Goal: Obtain resource: Download file/media

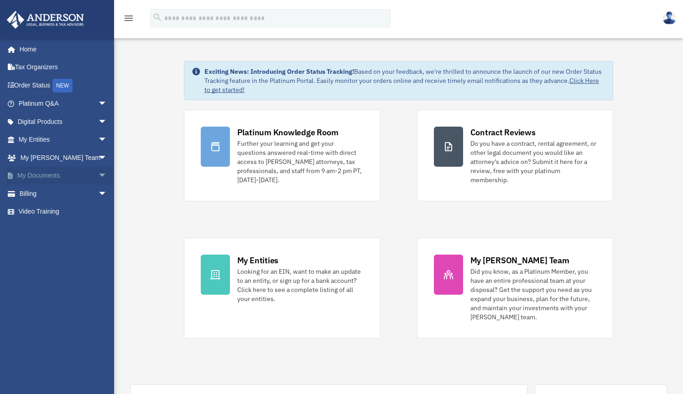
click at [98, 174] on span "arrow_drop_down" at bounding box center [107, 176] width 18 height 19
click at [34, 194] on link "Box" at bounding box center [67, 194] width 108 height 18
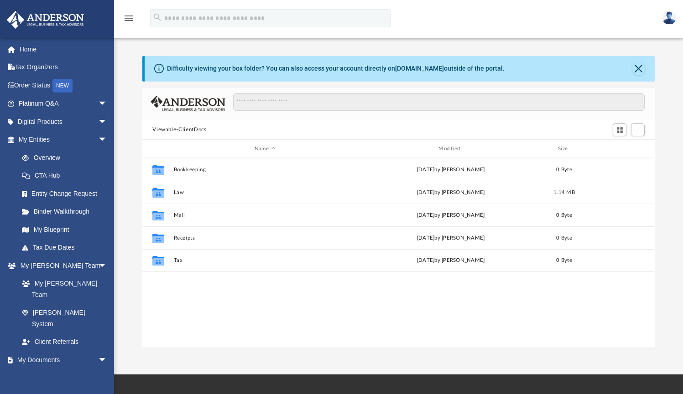
scroll to position [201, 505]
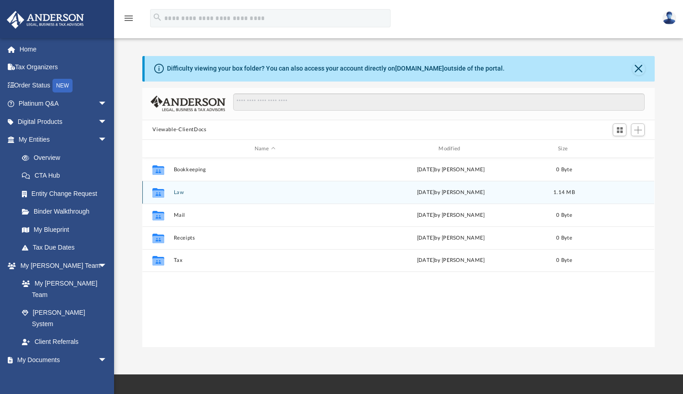
click at [161, 196] on icon "grid" at bounding box center [158, 194] width 12 height 7
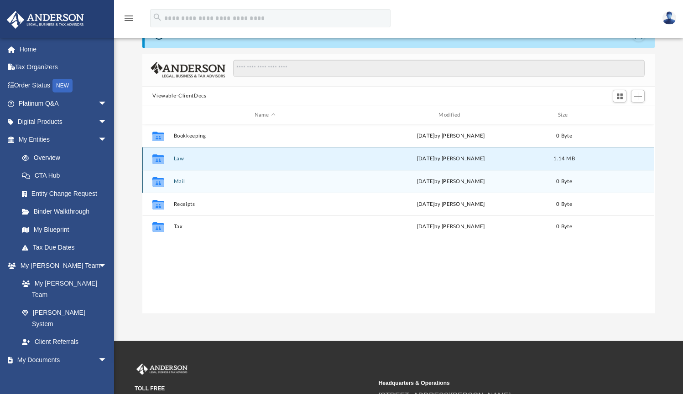
scroll to position [0, 0]
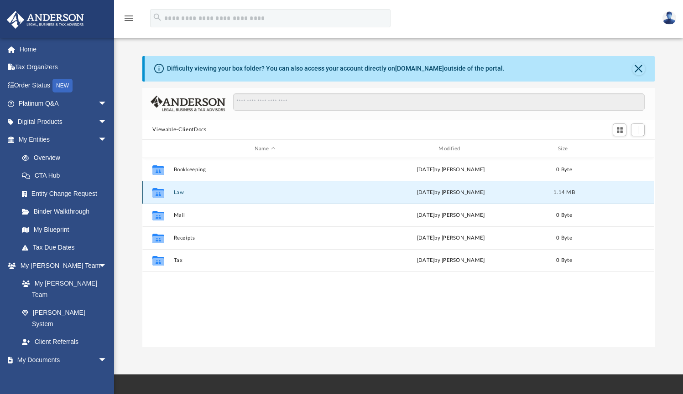
click at [181, 194] on button "Law" at bounding box center [265, 193] width 182 height 6
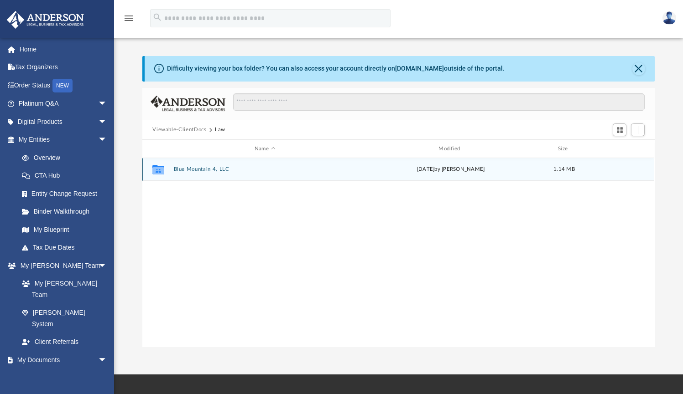
click at [196, 169] on button "Blue Mountain 4, LLC" at bounding box center [265, 170] width 182 height 6
click at [196, 169] on button "Initial Docs" at bounding box center [265, 170] width 182 height 6
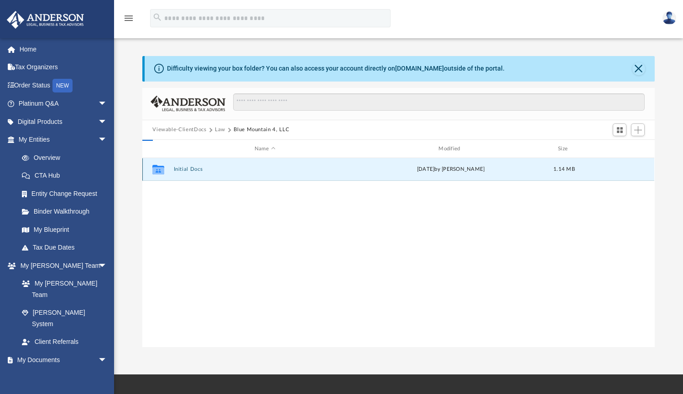
click at [196, 169] on button "Initial Docs" at bounding box center [265, 170] width 182 height 6
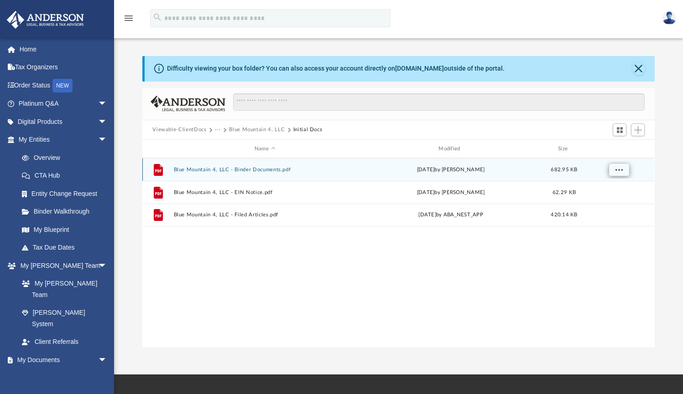
click at [620, 170] on span "More options" at bounding box center [618, 169] width 7 height 5
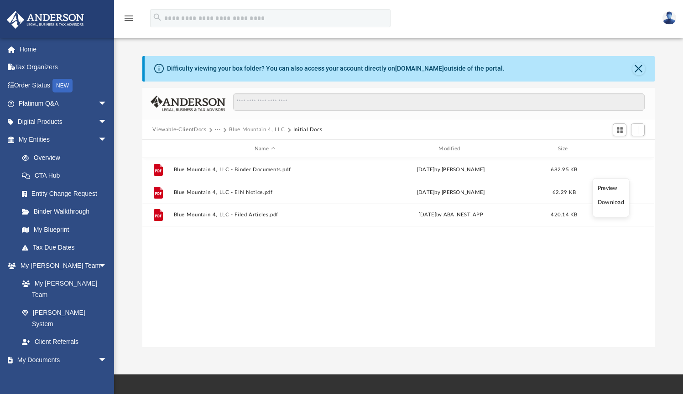
click at [589, 275] on div "File Blue Mountain 4, LLC - Binder Documents.pdf yesterday by Kathleen Maureene…" at bounding box center [398, 252] width 512 height 189
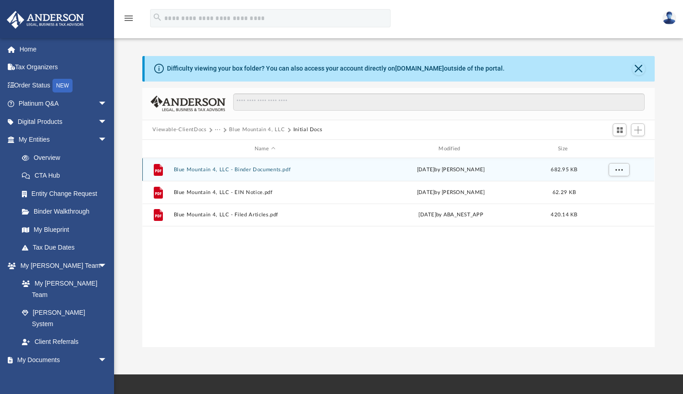
click at [244, 169] on button "Blue Mountain 4, LLC - Binder Documents.pdf" at bounding box center [265, 170] width 182 height 6
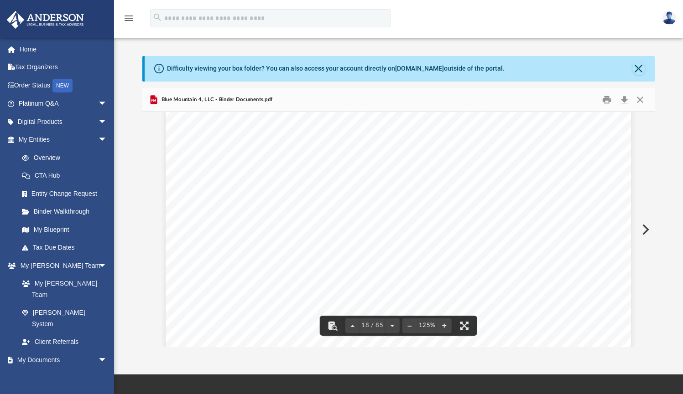
scroll to position [10825, 0]
click at [638, 67] on button "Close" at bounding box center [638, 68] width 13 height 13
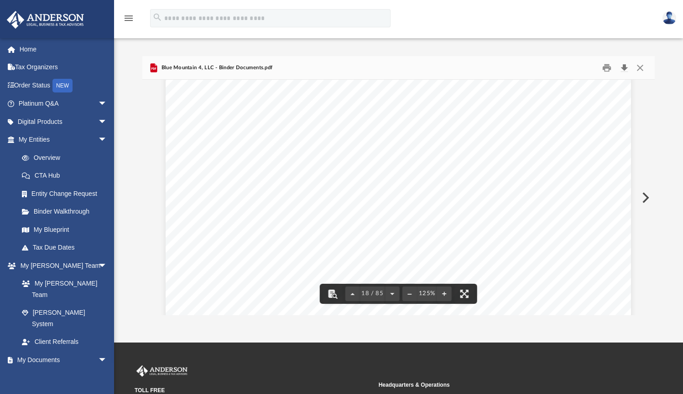
click at [625, 67] on button "Download" at bounding box center [624, 68] width 16 height 14
click at [638, 66] on button "Close" at bounding box center [640, 68] width 16 height 14
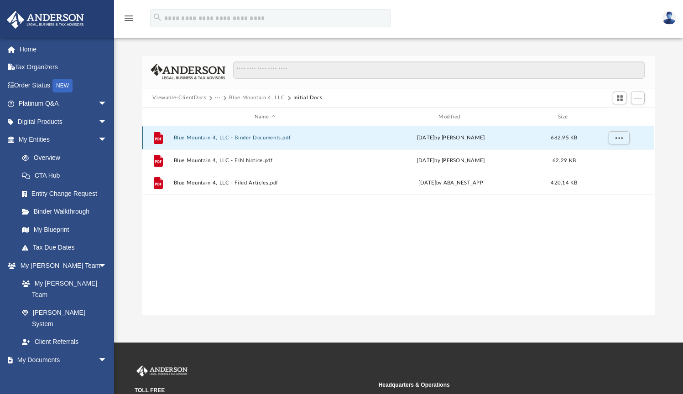
click at [207, 138] on button "Blue Mountain 4, LLC - Binder Documents.pdf" at bounding box center [265, 138] width 182 height 6
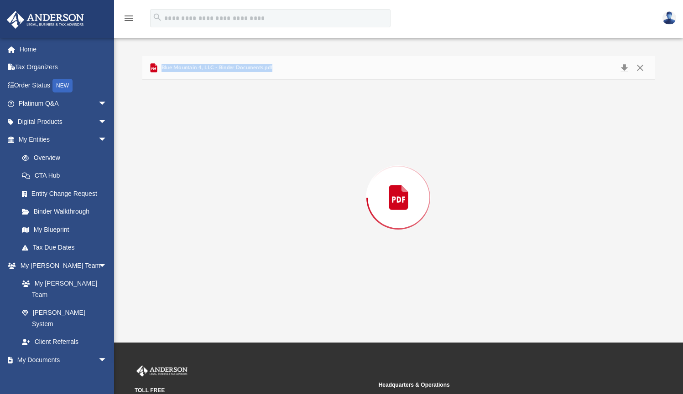
click at [207, 138] on div "Preview" at bounding box center [398, 197] width 512 height 235
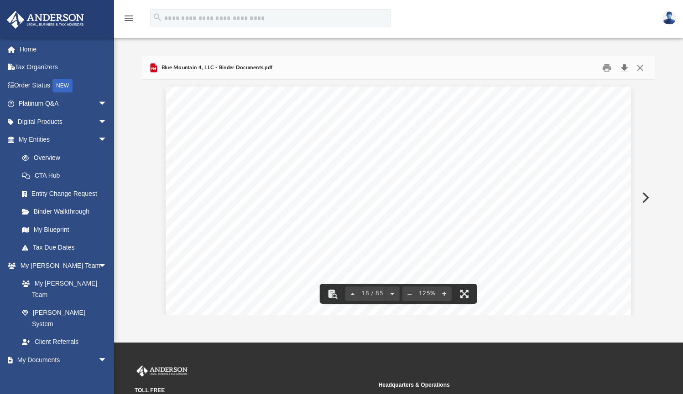
click at [624, 68] on button "Download" at bounding box center [624, 68] width 16 height 14
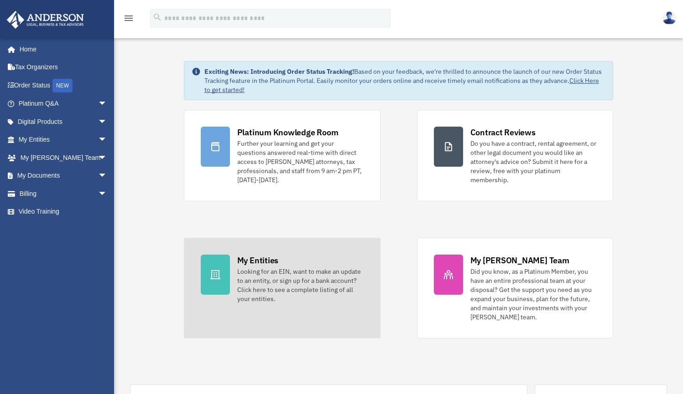
click at [225, 266] on div at bounding box center [215, 275] width 29 height 40
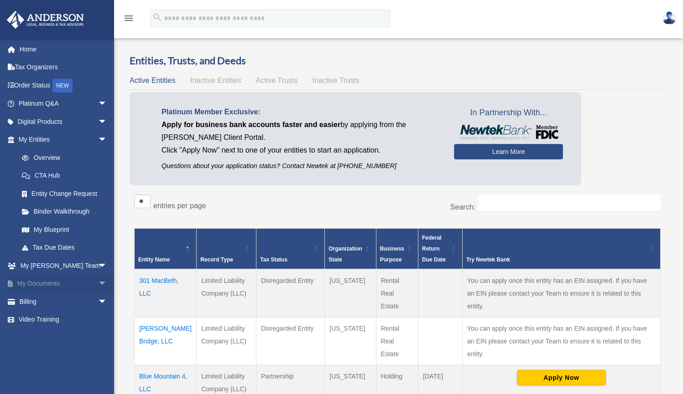
click at [54, 281] on link "My Documents arrow_drop_down" at bounding box center [63, 284] width 114 height 18
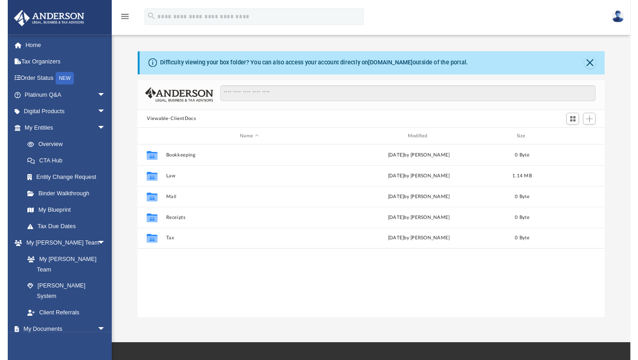
scroll to position [201, 505]
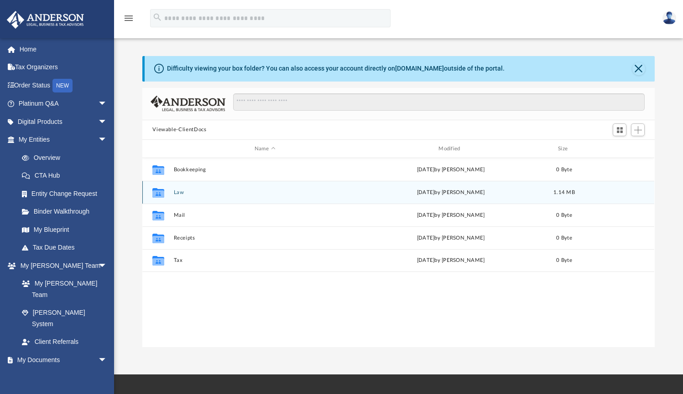
click at [176, 193] on button "Law" at bounding box center [265, 193] width 182 height 6
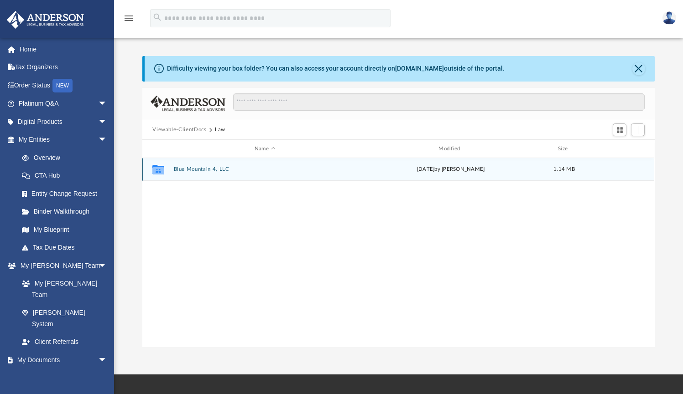
click at [202, 170] on button "Blue Mountain 4, LLC" at bounding box center [265, 170] width 182 height 6
click at [185, 170] on button "Initial Docs" at bounding box center [265, 170] width 182 height 6
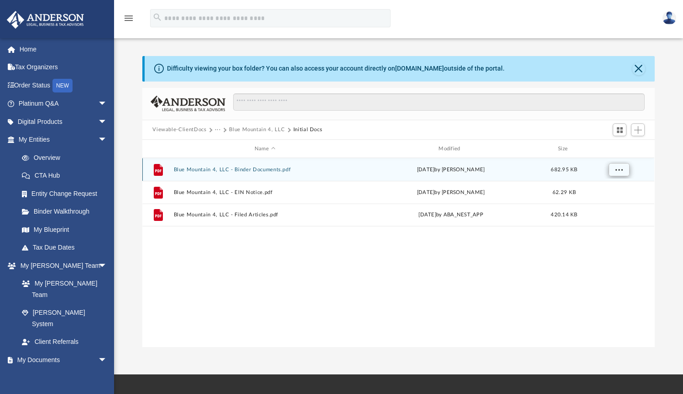
click at [618, 171] on span "More options" at bounding box center [618, 169] width 7 height 5
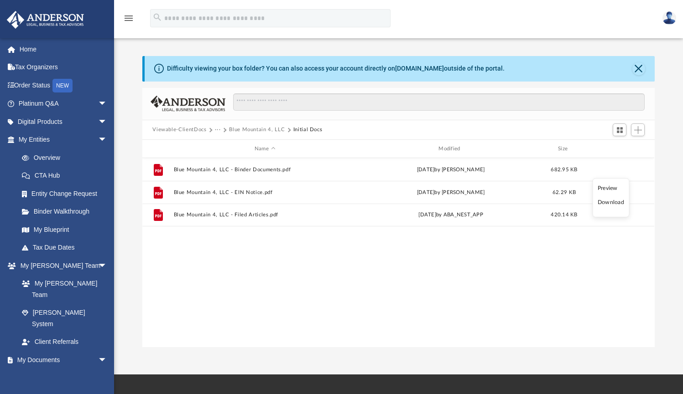
click at [510, 289] on div "File Blue Mountain 4, LLC - Binder Documents.pdf yesterday by Kathleen Maureene…" at bounding box center [398, 252] width 512 height 189
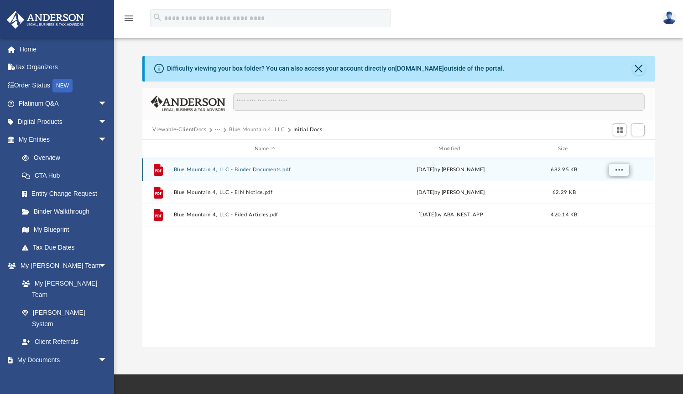
click at [617, 169] on span "More options" at bounding box center [618, 169] width 7 height 5
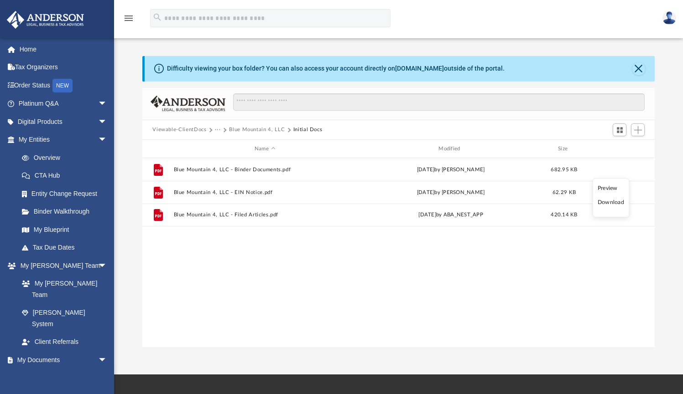
click at [607, 202] on li "Download" at bounding box center [610, 203] width 26 height 10
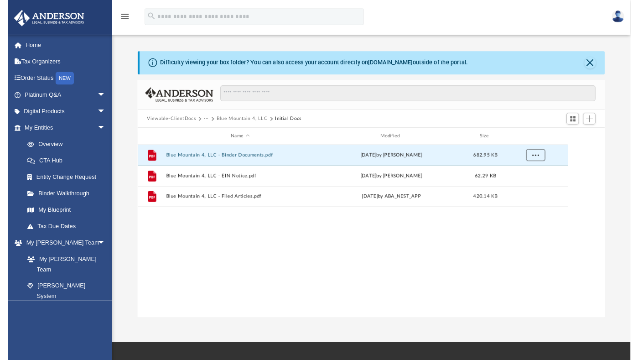
scroll to position [201, 465]
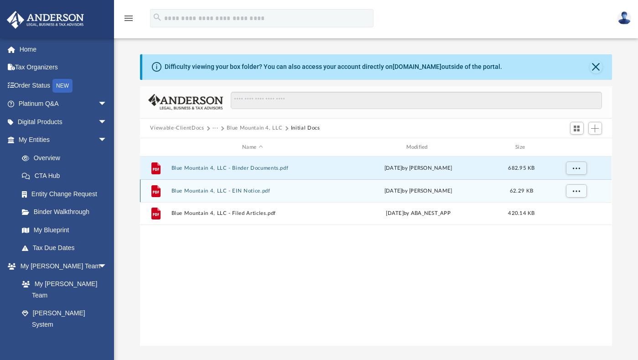
click at [241, 191] on button "Blue Mountain 4, LLC - EIN Notice.pdf" at bounding box center [252, 191] width 162 height 6
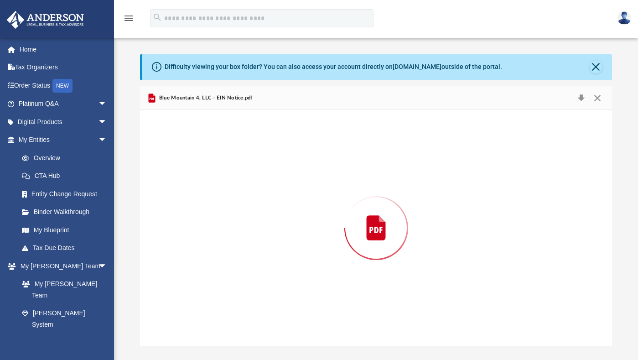
click at [241, 191] on div "Preview" at bounding box center [375, 227] width 471 height 235
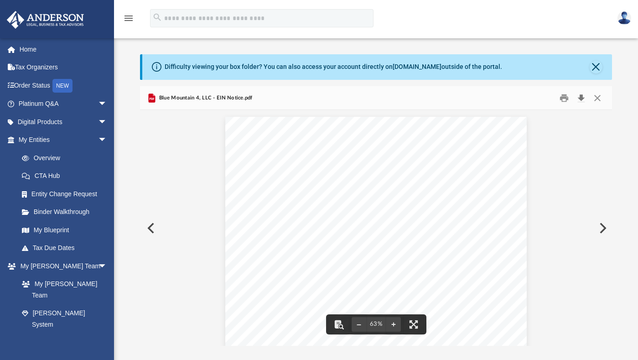
click at [581, 98] on button "Download" at bounding box center [581, 98] width 16 height 14
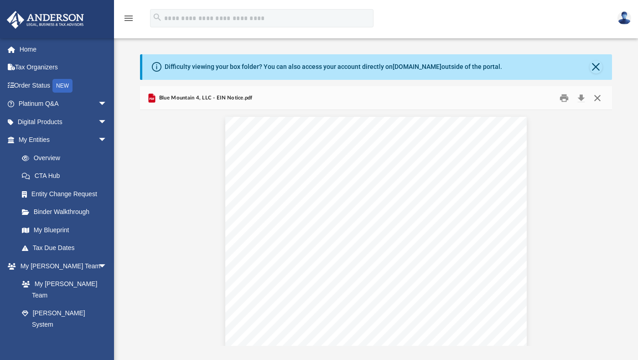
click at [596, 98] on button "Close" at bounding box center [597, 98] width 16 height 14
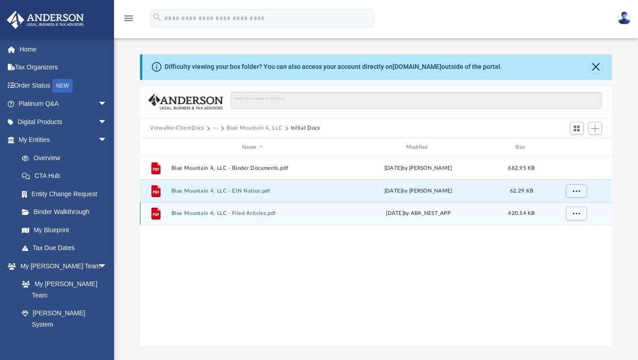
click at [257, 212] on button "Blue Mountain 4, LLC - Filed Articles.pdf" at bounding box center [252, 214] width 162 height 6
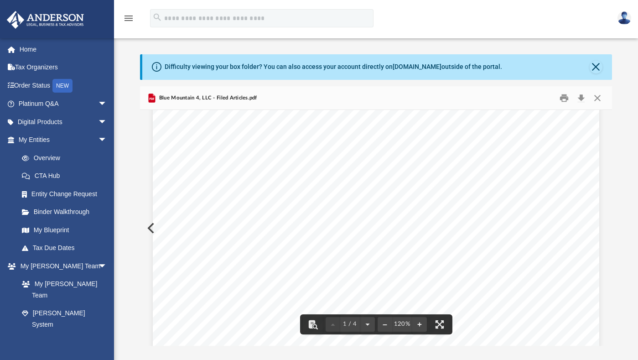
scroll to position [0, 0]
click at [582, 98] on button "Download" at bounding box center [581, 98] width 16 height 14
click at [597, 97] on button "Close" at bounding box center [597, 98] width 16 height 14
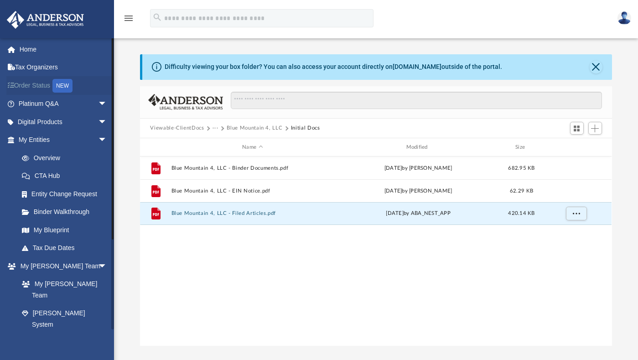
click at [36, 84] on link "Order Status NEW" at bounding box center [63, 85] width 114 height 19
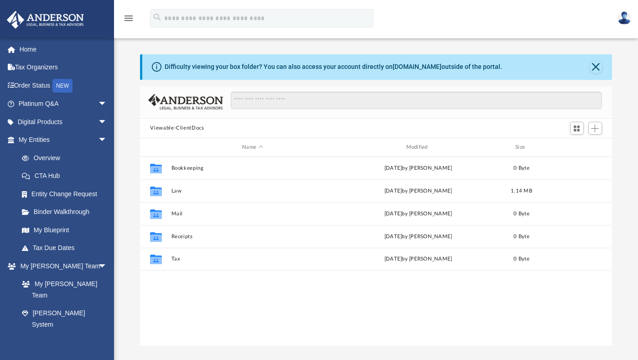
scroll to position [201, 465]
click at [579, 129] on span "Switch to Grid View" at bounding box center [577, 128] width 8 height 8
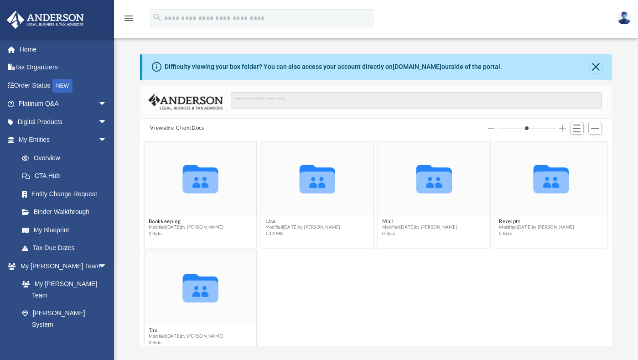
click at [128, 19] on icon "menu" at bounding box center [128, 18] width 11 height 11
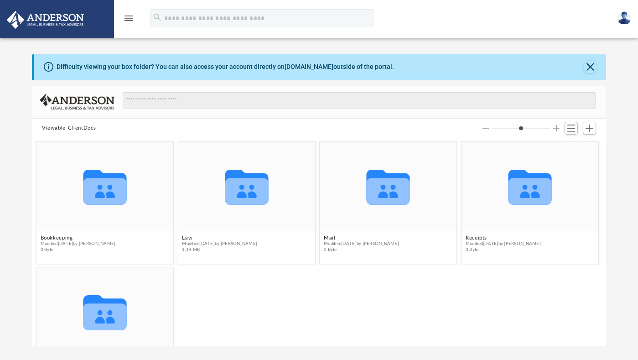
scroll to position [7, 7]
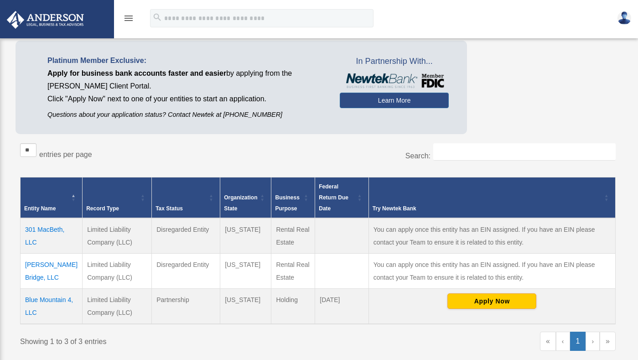
scroll to position [78, 0]
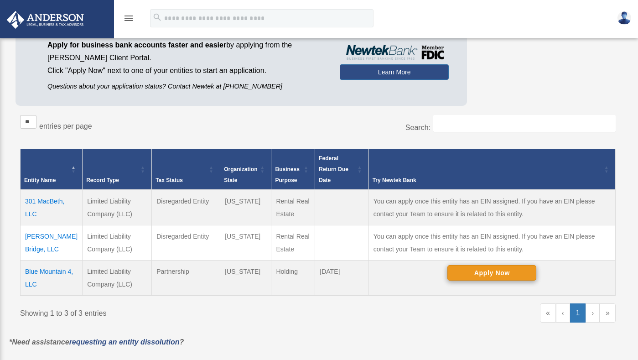
click at [482, 273] on button "Apply Now" at bounding box center [491, 273] width 89 height 16
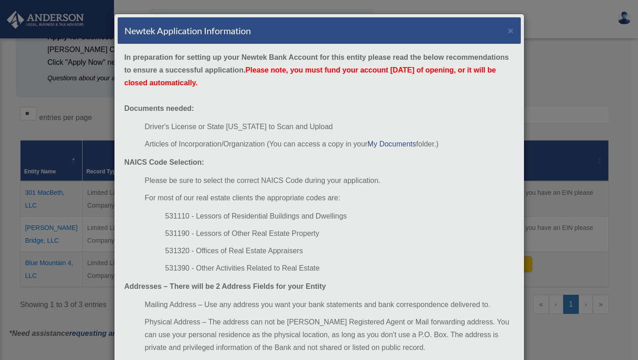
scroll to position [0, 0]
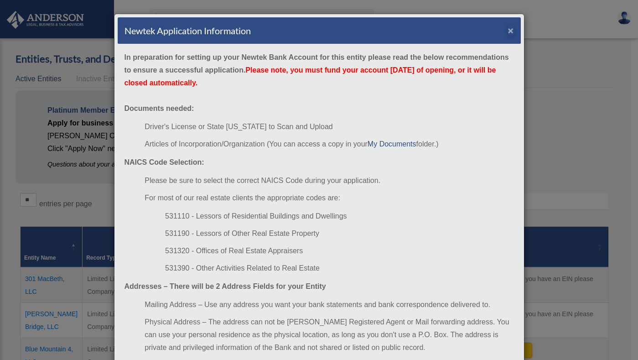
click at [508, 30] on button "×" at bounding box center [511, 31] width 6 height 10
